Goal: Complete application form

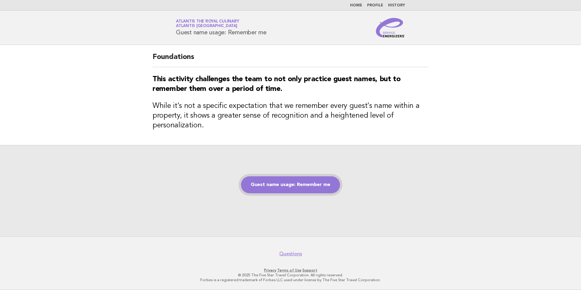
click at [311, 189] on link "Guest name usage: Remember me" at bounding box center [290, 184] width 99 height 17
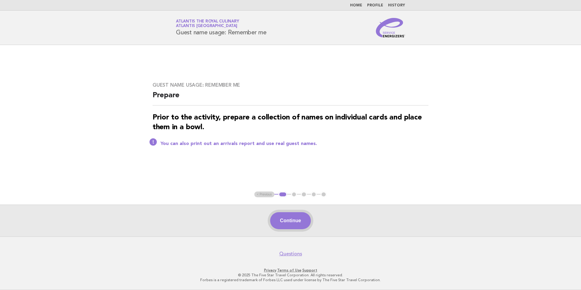
click at [299, 219] on button "Continue" at bounding box center [290, 220] width 40 height 17
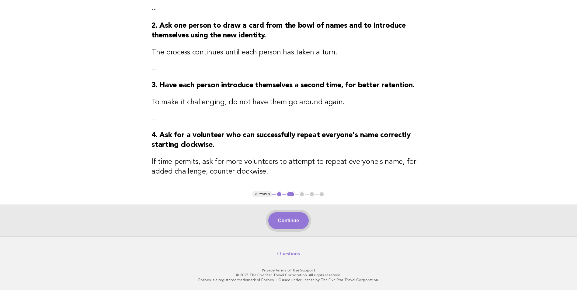
click at [290, 218] on button "Continue" at bounding box center [288, 220] width 40 height 17
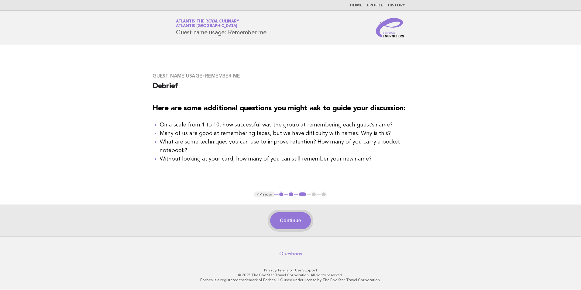
click at [300, 219] on button "Continue" at bounding box center [290, 220] width 40 height 17
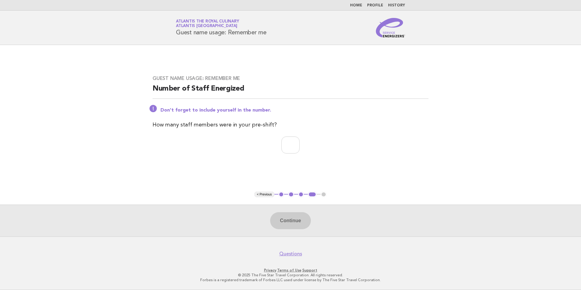
click at [293, 224] on div "Continue" at bounding box center [290, 221] width 581 height 32
click at [301, 160] on div "Guest name usage: Remember me Number of Staff Energized Don't forget to include…" at bounding box center [290, 118] width 291 height 100
click at [300, 143] on input "*" at bounding box center [291, 145] width 18 height 17
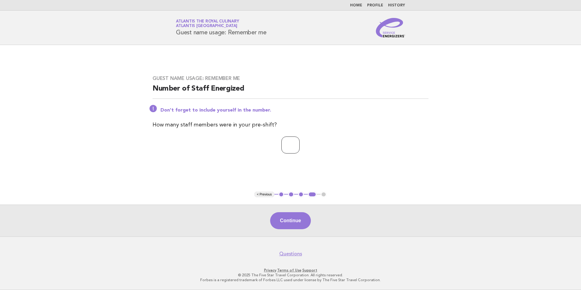
click at [300, 143] on input "*" at bounding box center [291, 145] width 18 height 17
type input "*"
click at [300, 143] on input "*" at bounding box center [291, 145] width 18 height 17
click at [302, 214] on button "Continue" at bounding box center [290, 220] width 40 height 17
